Goal: Task Accomplishment & Management: Use online tool/utility

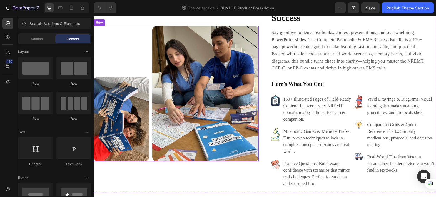
scroll to position [51, 0]
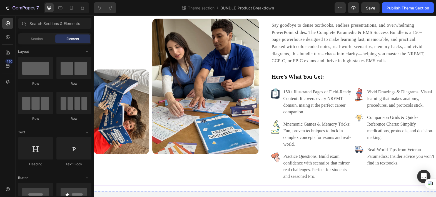
click at [160, 160] on div "Image Image Row" at bounding box center [176, 86] width 165 height 198
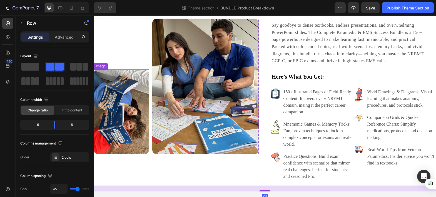
click at [132, 109] on img at bounding box center [121, 111] width 55 height 85
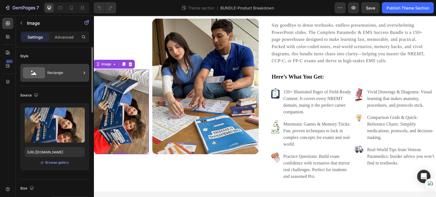
click at [56, 71] on div "Rectangle" at bounding box center [64, 72] width 34 height 13
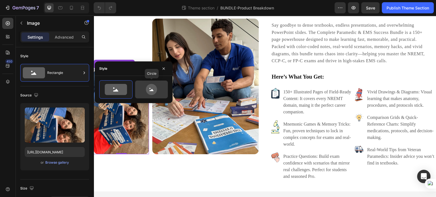
click at [140, 88] on icon at bounding box center [151, 89] width 26 height 11
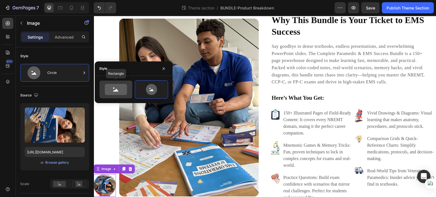
click at [116, 88] on icon at bounding box center [116, 89] width 22 height 11
type input "100"
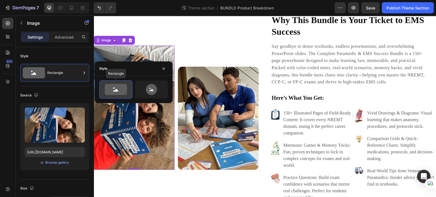
scroll to position [51, 0]
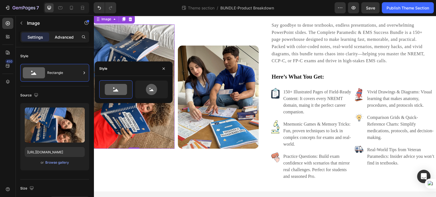
click at [58, 38] on p "Advanced" at bounding box center [64, 37] width 19 height 6
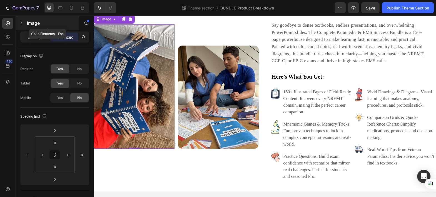
click at [22, 22] on icon "button" at bounding box center [21, 23] width 4 height 4
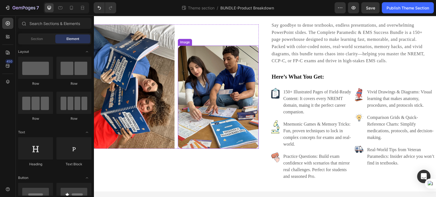
click at [198, 88] on img at bounding box center [218, 97] width 81 height 103
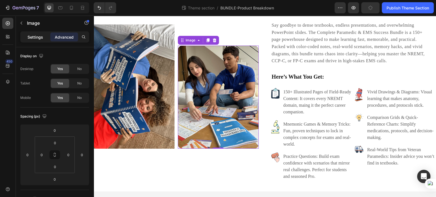
click at [33, 36] on p "Settings" at bounding box center [35, 37] width 16 height 6
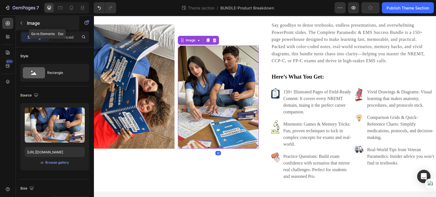
click at [25, 26] on button "button" at bounding box center [21, 23] width 9 height 9
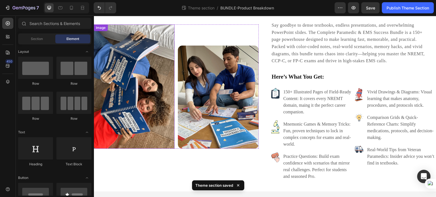
click at [144, 100] on img at bounding box center [134, 86] width 81 height 124
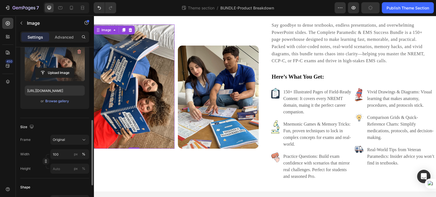
scroll to position [54, 0]
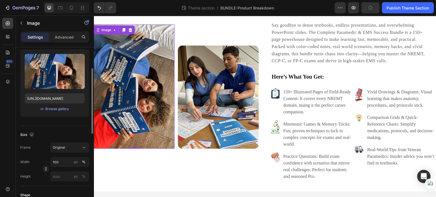
click at [144, 182] on div "Image 0 Image Row" at bounding box center [176, 86] width 165 height 198
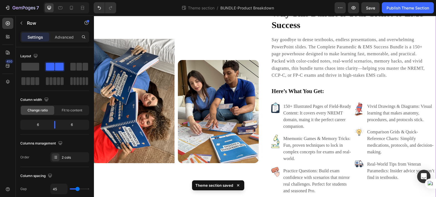
scroll to position [40, 0]
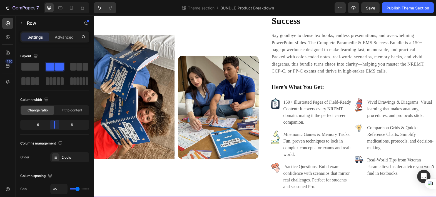
click at [53, 125] on div at bounding box center [218, 98] width 436 height 197
click at [54, 0] on body "7 Theme section / BUNDLE-Product Breakdown Preview Save Publish Theme Section 4…" at bounding box center [218, 0] width 436 height 0
click at [66, 112] on span "Fit to content" at bounding box center [72, 110] width 21 height 5
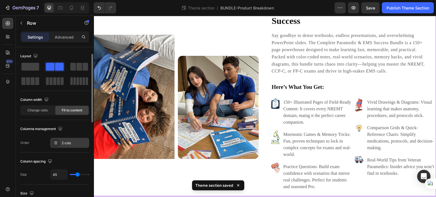
scroll to position [9, 0]
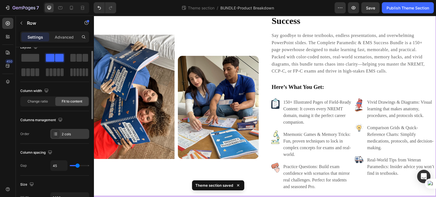
click at [58, 134] on div at bounding box center [56, 134] width 8 height 8
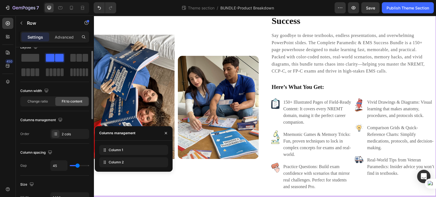
click at [36, 137] on div "Order 2 cols" at bounding box center [54, 134] width 69 height 10
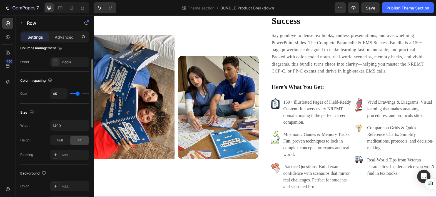
scroll to position [82, 0]
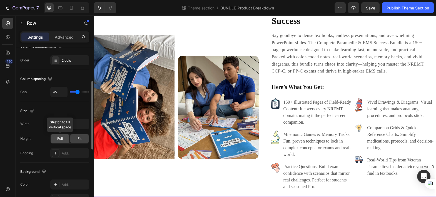
click at [57, 139] on span "Full" at bounding box center [60, 138] width 6 height 5
click at [79, 138] on span "Fit" at bounding box center [79, 138] width 4 height 5
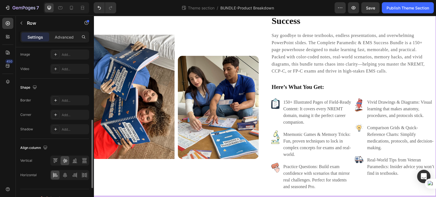
scroll to position [235, 0]
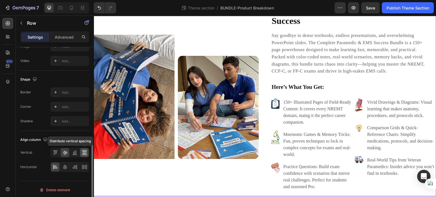
click at [85, 153] on icon at bounding box center [84, 153] width 4 height 1
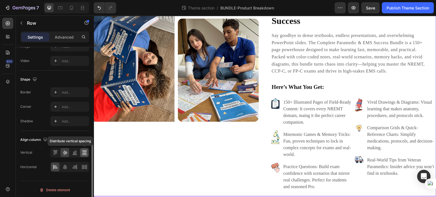
scroll to position [3, 0]
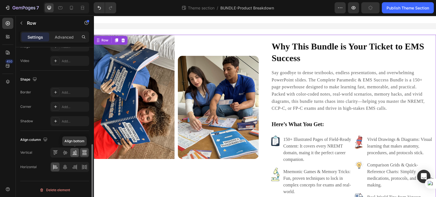
click at [73, 152] on icon at bounding box center [75, 153] width 6 height 6
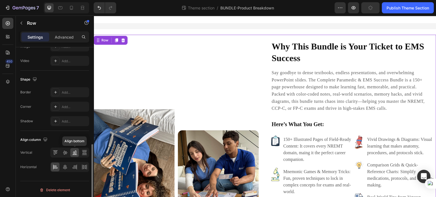
scroll to position [52, 0]
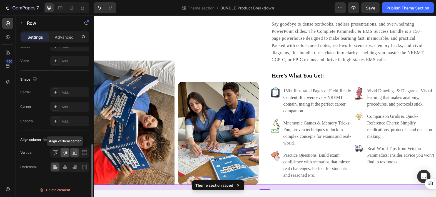
click at [67, 150] on icon at bounding box center [65, 153] width 6 height 6
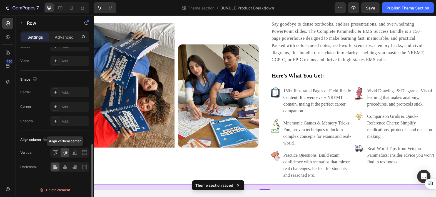
scroll to position [40, 0]
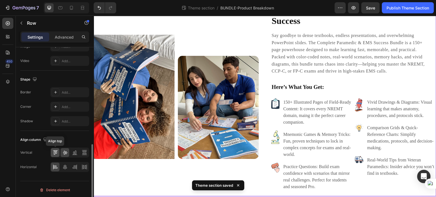
click at [56, 151] on icon at bounding box center [55, 152] width 1 height 3
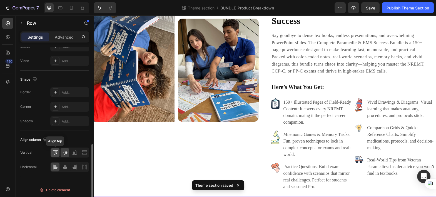
scroll to position [3, 0]
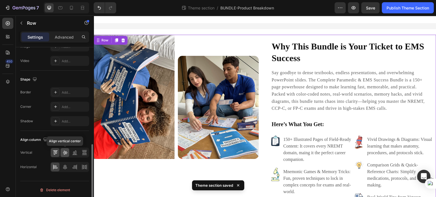
click at [68, 151] on div at bounding box center [65, 152] width 9 height 9
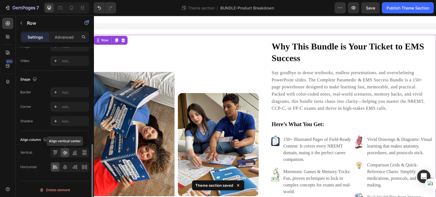
scroll to position [40, 0]
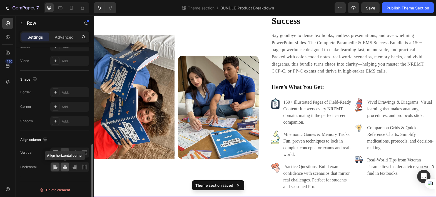
click at [64, 167] on icon at bounding box center [65, 167] width 6 height 6
click at [73, 167] on icon at bounding box center [74, 167] width 4 height 1
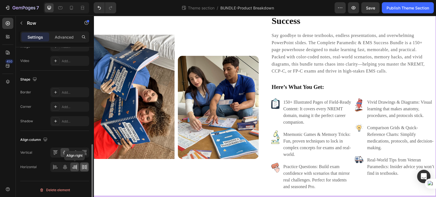
click at [82, 166] on icon at bounding box center [85, 167] width 6 height 6
click at [57, 166] on icon at bounding box center [55, 167] width 6 height 6
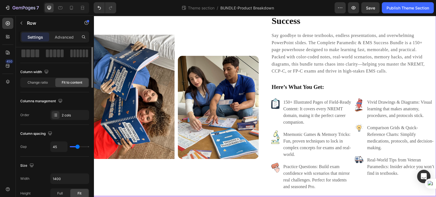
scroll to position [0, 0]
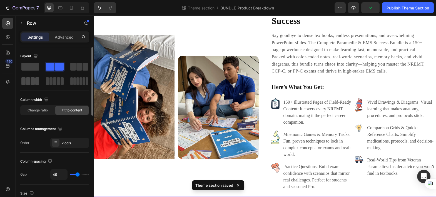
click at [32, 83] on span at bounding box center [33, 81] width 4 height 8
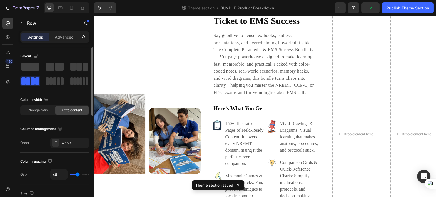
scroll to position [105, 0]
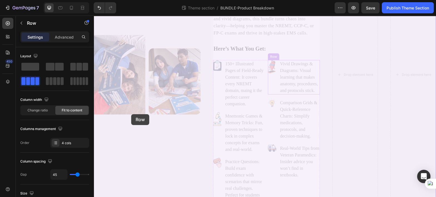
drag, startPoint x: 352, startPoint y: 95, endPoint x: 131, endPoint y: 114, distance: 222.1
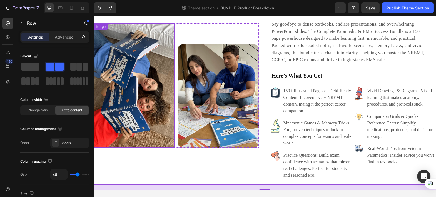
scroll to position [52, 0]
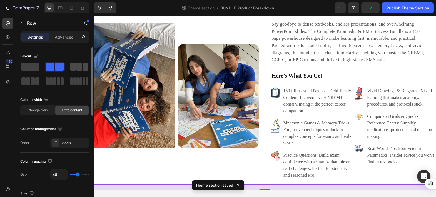
click at [78, 66] on span at bounding box center [79, 67] width 6 height 8
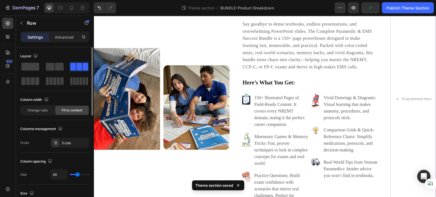
scroll to position [79, 0]
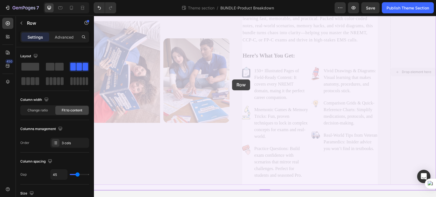
drag, startPoint x: 413, startPoint y: 54, endPoint x: 231, endPoint y: 78, distance: 183.7
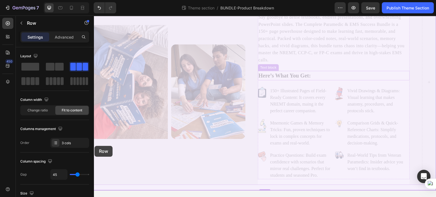
drag, startPoint x: 429, startPoint y: 66, endPoint x: 94, endPoint y: 145, distance: 344.1
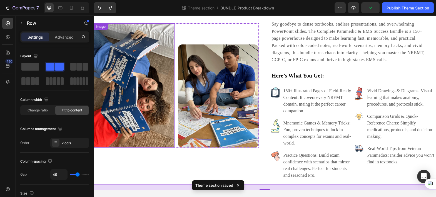
scroll to position [52, 0]
click at [32, 68] on span at bounding box center [30, 67] width 18 height 8
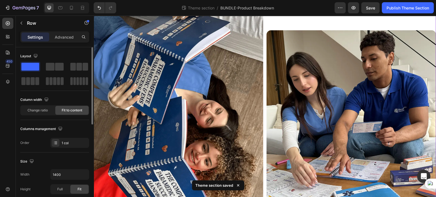
scroll to position [105, 0]
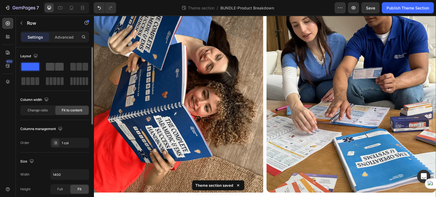
click at [53, 67] on span at bounding box center [50, 67] width 9 height 8
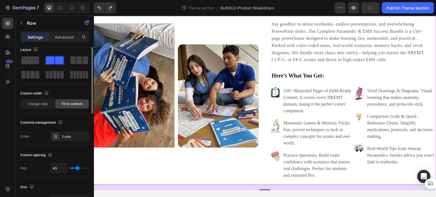
scroll to position [7, 0]
click at [46, 104] on span "Change ratio" at bounding box center [37, 103] width 20 height 5
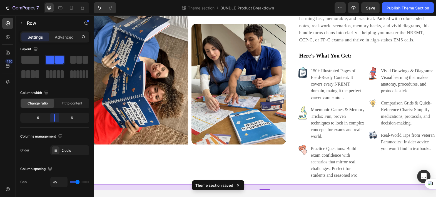
scroll to position [52, 0]
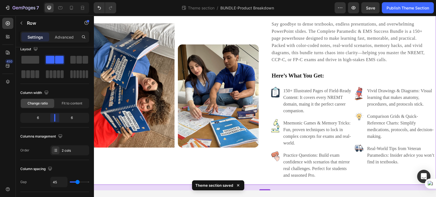
click at [55, 0] on body "7 Theme section / BUNDLE-Product Breakdown Preview Save Publish Theme Section 4…" at bounding box center [218, 0] width 436 height 0
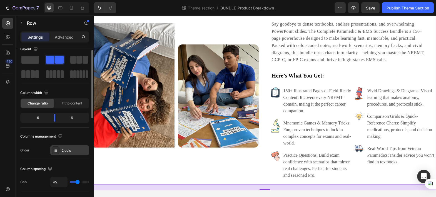
click at [58, 150] on div at bounding box center [56, 150] width 8 height 8
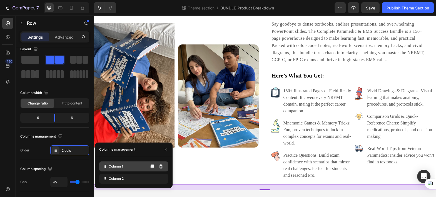
click at [108, 167] on div "Column 1" at bounding box center [133, 166] width 69 height 10
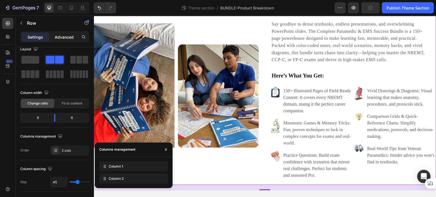
click at [70, 40] on div "Advanced" at bounding box center [64, 36] width 28 height 9
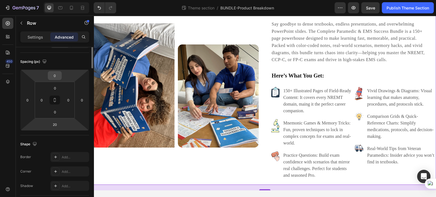
scroll to position [0, 0]
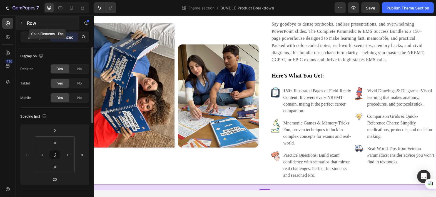
click at [25, 22] on button "button" at bounding box center [21, 23] width 9 height 9
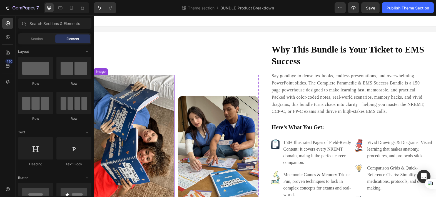
click at [148, 101] on img at bounding box center [134, 137] width 81 height 124
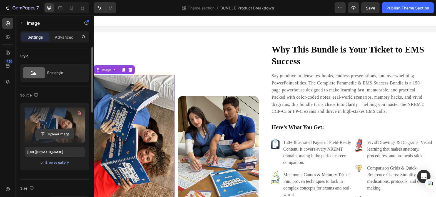
click at [47, 134] on input "file" at bounding box center [55, 133] width 38 height 9
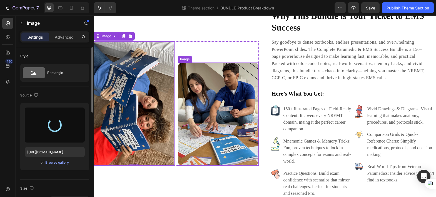
scroll to position [35, 0]
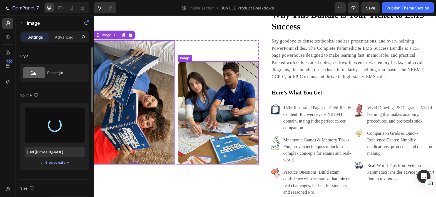
type input "[URL][DOMAIN_NAME]"
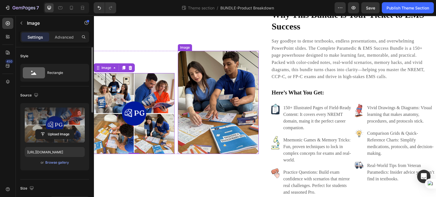
scroll to position [45, 0]
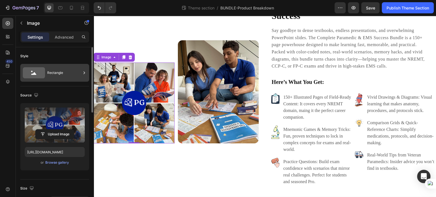
click at [37, 72] on icon at bounding box center [34, 72] width 22 height 11
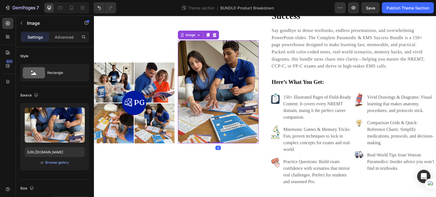
click at [203, 91] on img at bounding box center [218, 91] width 81 height 103
click at [213, 36] on icon at bounding box center [214, 35] width 4 height 4
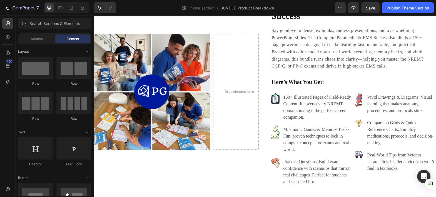
scroll to position [39, 0]
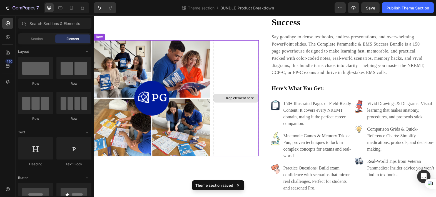
click at [238, 57] on div "Drop element here" at bounding box center [236, 98] width 46 height 116
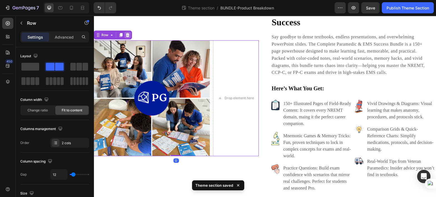
click at [129, 36] on icon at bounding box center [128, 35] width 4 height 4
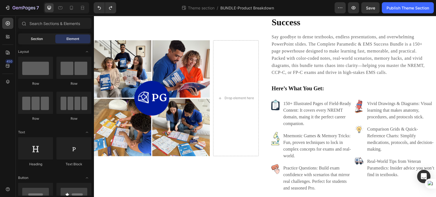
click at [37, 43] on div "Section" at bounding box center [36, 38] width 35 height 9
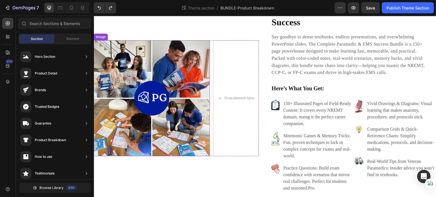
click at [183, 60] on img at bounding box center [152, 98] width 116 height 116
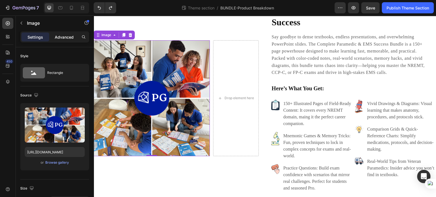
click at [63, 40] on div "Advanced" at bounding box center [64, 36] width 28 height 9
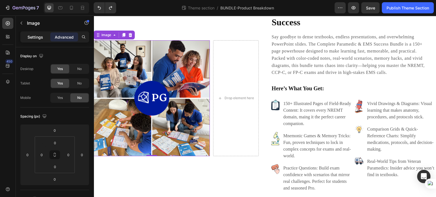
click at [44, 38] on div "Settings" at bounding box center [35, 36] width 28 height 9
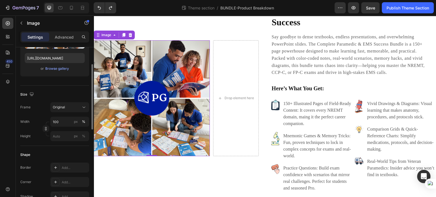
scroll to position [0, 0]
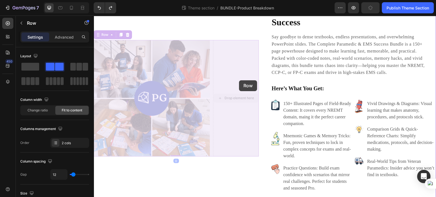
drag, startPoint x: 237, startPoint y: 52, endPoint x: 238, endPoint y: 80, distance: 27.3
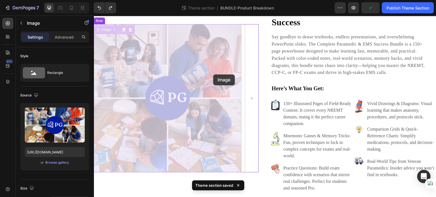
drag, startPoint x: 193, startPoint y: 74, endPoint x: 213, endPoint y: 74, distance: 20.3
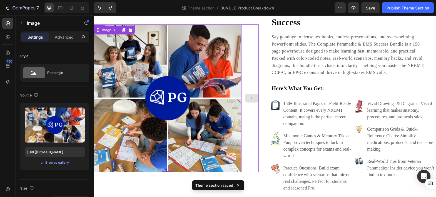
click at [258, 87] on div at bounding box center [252, 98] width 14 height 148
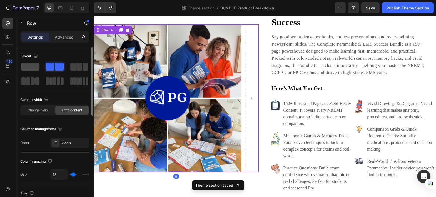
click at [38, 67] on span at bounding box center [30, 67] width 18 height 8
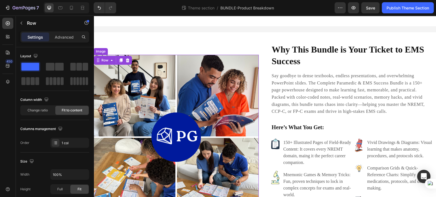
click at [145, 131] on img at bounding box center [176, 137] width 165 height 165
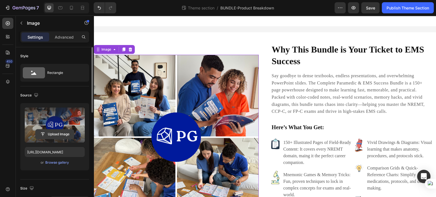
click at [59, 133] on input "file" at bounding box center [55, 133] width 38 height 9
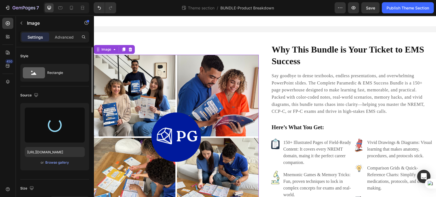
type input "[URL][DOMAIN_NAME]"
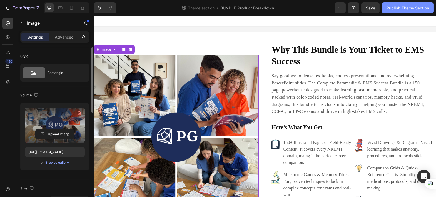
click at [409, 9] on div "Publish Theme Section" at bounding box center [407, 8] width 42 height 6
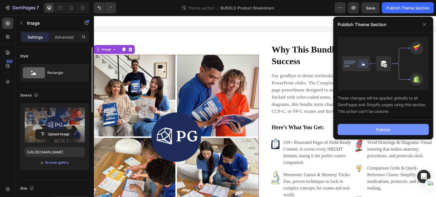
click at [384, 128] on div "Publish" at bounding box center [383, 130] width 14 height 6
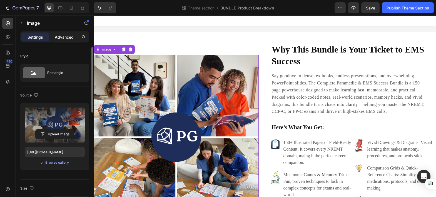
click at [67, 36] on p "Advanced" at bounding box center [64, 37] width 19 height 6
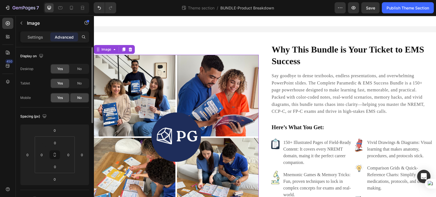
click at [61, 99] on span "Yes" at bounding box center [60, 97] width 6 height 5
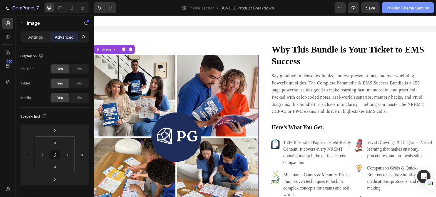
click at [408, 6] on div "Publish Theme Section" at bounding box center [407, 8] width 42 height 6
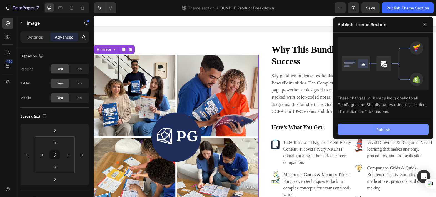
click at [388, 132] on button "Publish" at bounding box center [382, 129] width 91 height 11
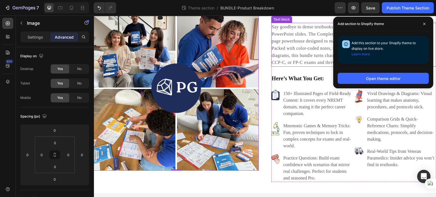
scroll to position [49, 0]
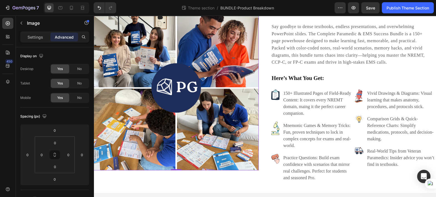
click at [150, 112] on img at bounding box center [176, 88] width 165 height 165
click at [24, 23] on button "button" at bounding box center [21, 23] width 9 height 9
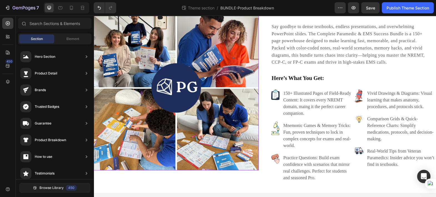
click at [188, 95] on img at bounding box center [176, 88] width 165 height 165
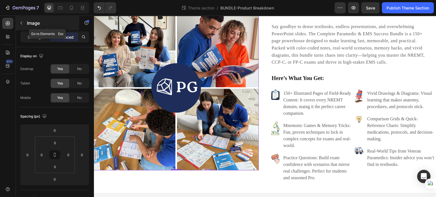
click at [18, 22] on button "button" at bounding box center [21, 23] width 9 height 9
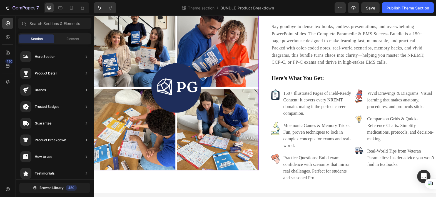
click at [201, 57] on img at bounding box center [176, 88] width 165 height 165
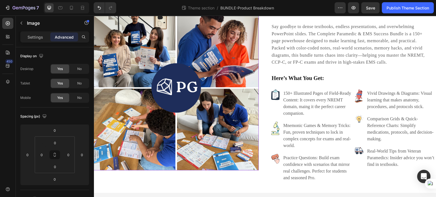
click at [201, 57] on img at bounding box center [176, 88] width 165 height 165
click at [38, 39] on p "Settings" at bounding box center [35, 37] width 16 height 6
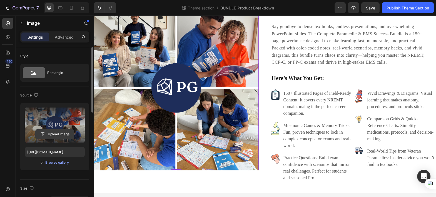
click at [59, 137] on input "file" at bounding box center [55, 133] width 38 height 9
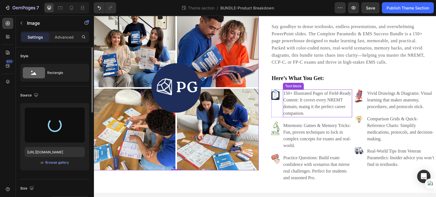
type input "[URL][DOMAIN_NAME]"
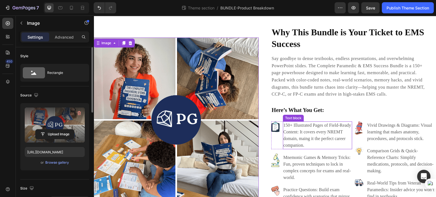
scroll to position [21, 0]
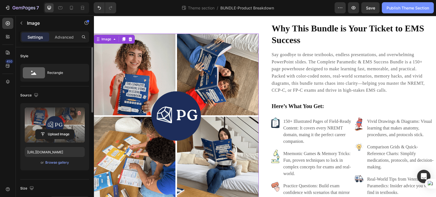
click at [406, 12] on button "Publish Theme Section" at bounding box center [407, 7] width 52 height 11
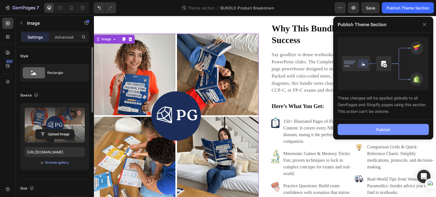
click at [378, 130] on div "Publish" at bounding box center [383, 130] width 14 height 6
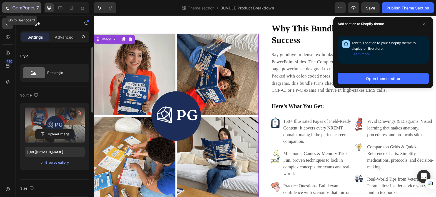
click at [12, 8] on div "7" at bounding box center [22, 7] width 34 height 7
